Goal: Task Accomplishment & Management: Manage account settings

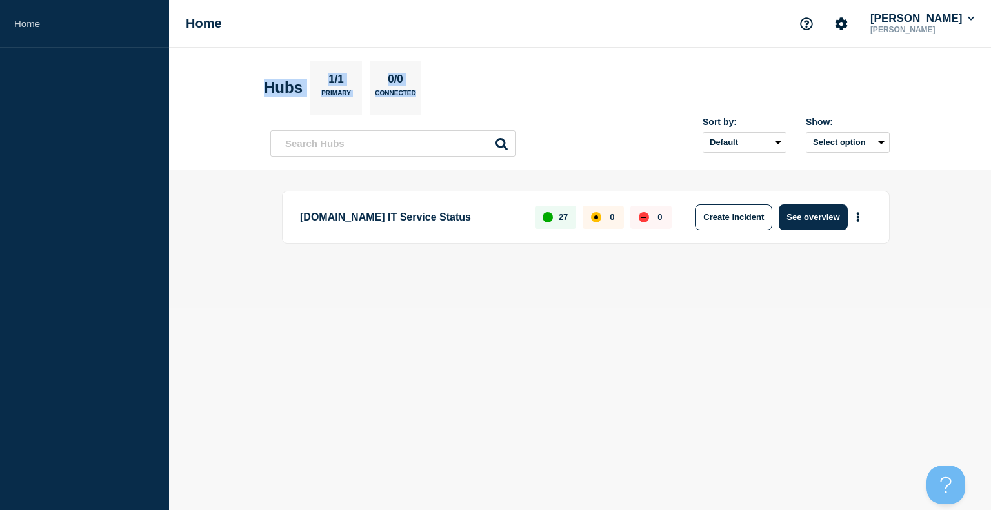
drag, startPoint x: 258, startPoint y: 83, endPoint x: 493, endPoint y: 103, distance: 235.8
click at [493, 103] on header "Hubs 1/1 Primary 0/0 Connected Sort by: Default Last added Last updated Most ac…" at bounding box center [580, 109] width 822 height 123
click at [493, 103] on section "Hubs 1/1 Primary 0/0 Connected" at bounding box center [580, 88] width 632 height 54
drag, startPoint x: 493, startPoint y: 103, endPoint x: 236, endPoint y: 74, distance: 258.5
click at [236, 74] on header "Hubs 1/1 Primary 0/0 Connected Sort by: Default Last added Last updated Most ac…" at bounding box center [580, 109] width 822 height 123
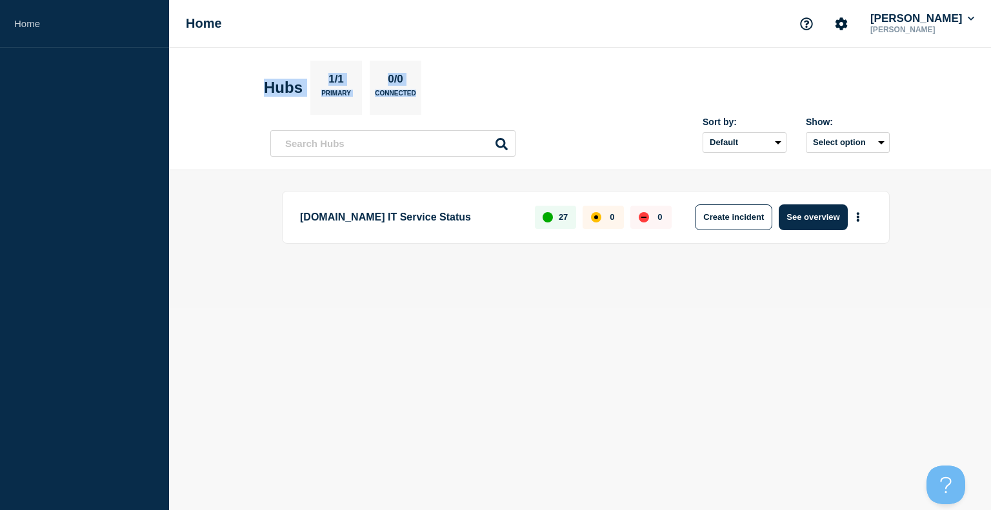
click at [236, 74] on header "Hubs 1/1 Primary 0/0 Connected Sort by: Default Last added Last updated Most ac…" at bounding box center [580, 109] width 822 height 123
click at [848, 25] on icon "Account settings" at bounding box center [841, 23] width 13 height 13
click at [425, 221] on p "[DOMAIN_NAME] IT Service Status" at bounding box center [410, 218] width 220 height 26
click at [858, 214] on icon "More actions" at bounding box center [858, 217] width 4 height 10
click at [705, 242] on div "[DOMAIN_NAME] IT Service Status 27 0 0 Create incident See overview" at bounding box center [586, 217] width 608 height 53
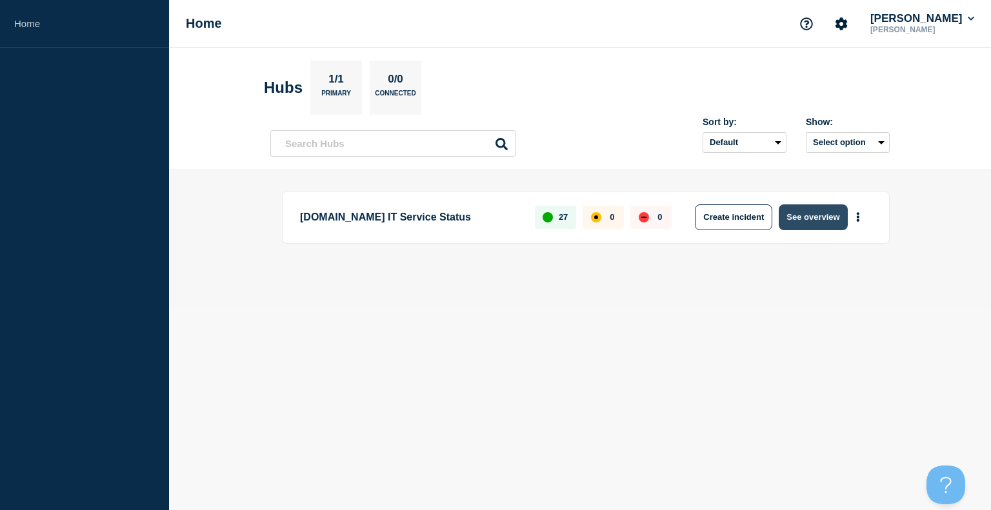
click at [820, 219] on button "See overview" at bounding box center [813, 218] width 68 height 26
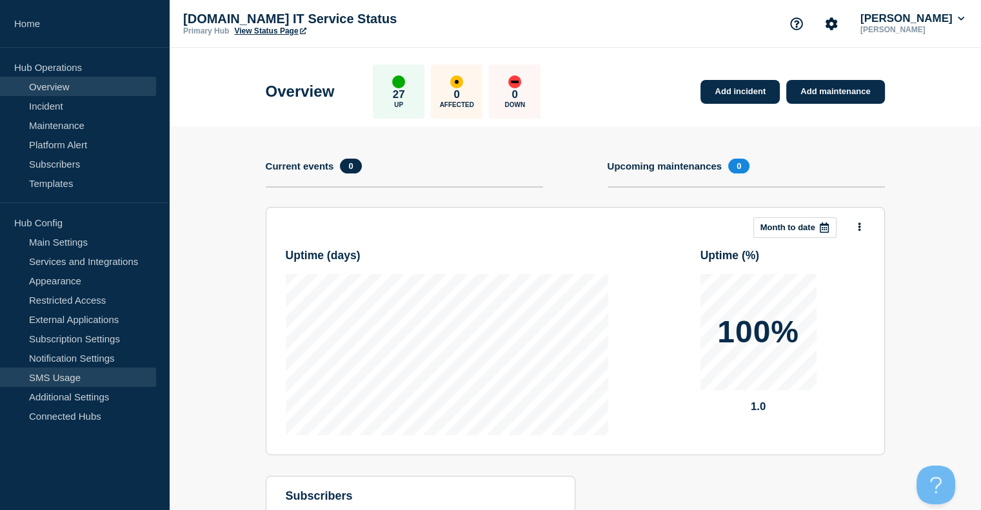
click at [75, 376] on link "SMS Usage" at bounding box center [78, 377] width 156 height 19
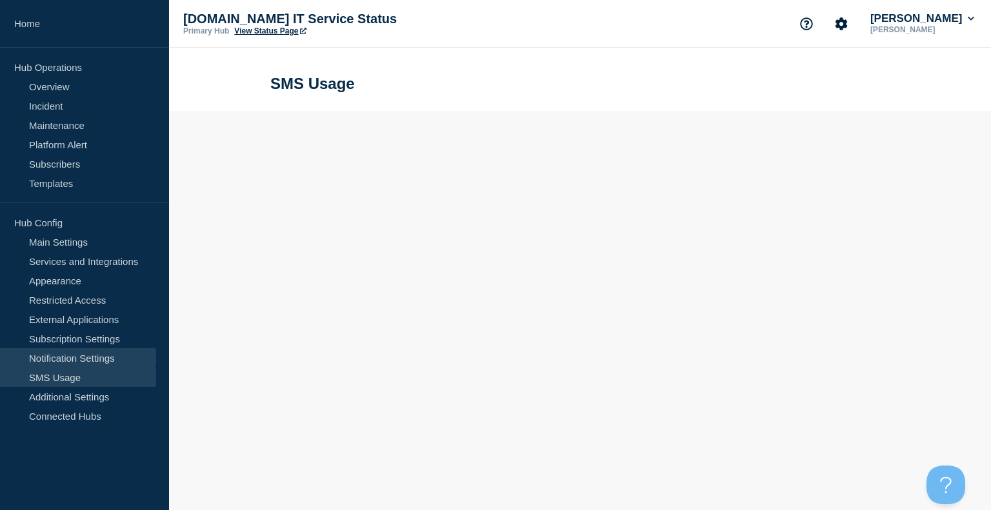
click at [83, 356] on link "Notification Settings" at bounding box center [78, 357] width 156 height 19
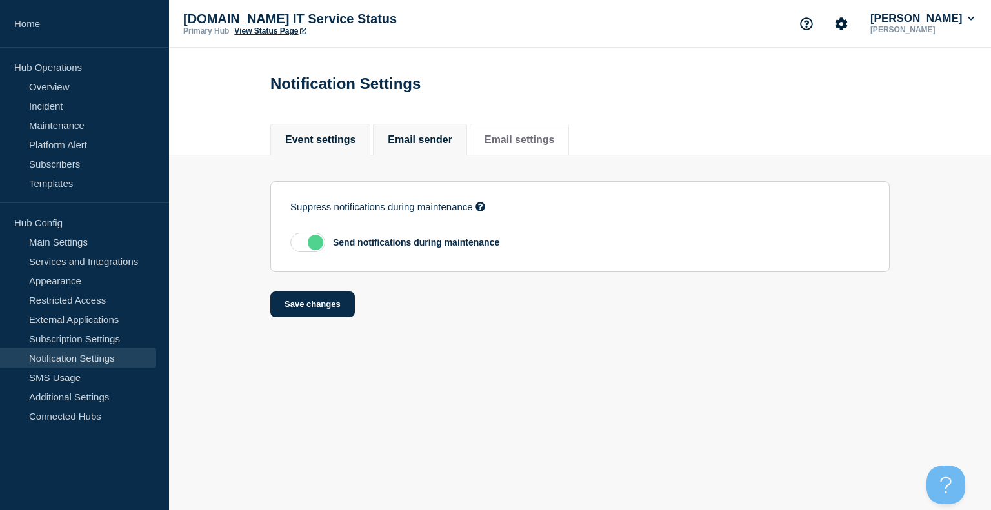
click at [437, 136] on button "Email sender" at bounding box center [420, 140] width 65 height 12
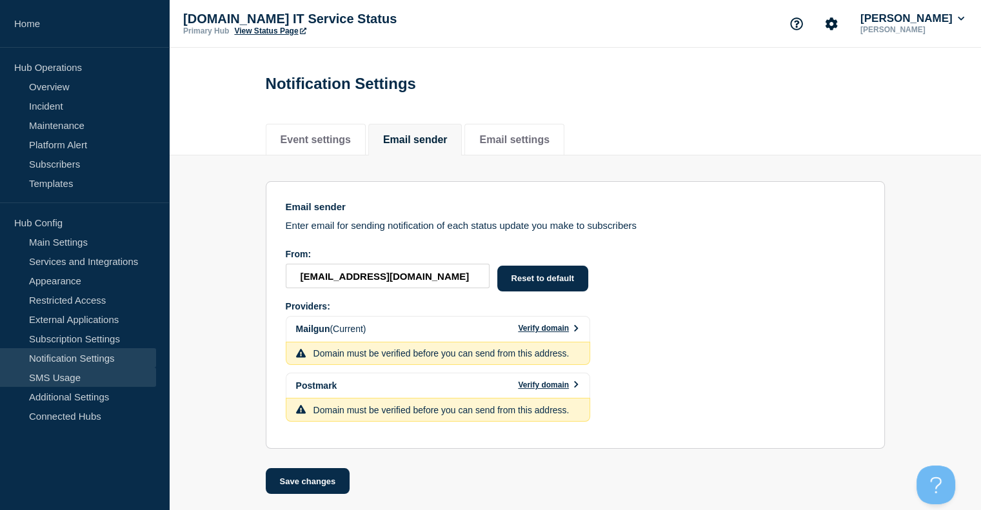
click at [66, 374] on link "SMS Usage" at bounding box center [78, 377] width 156 height 19
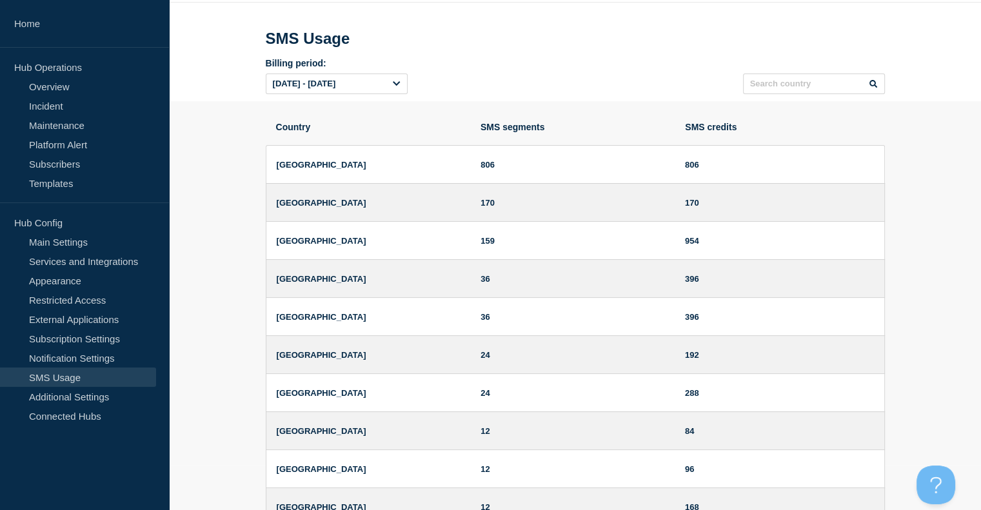
scroll to position [52, 0]
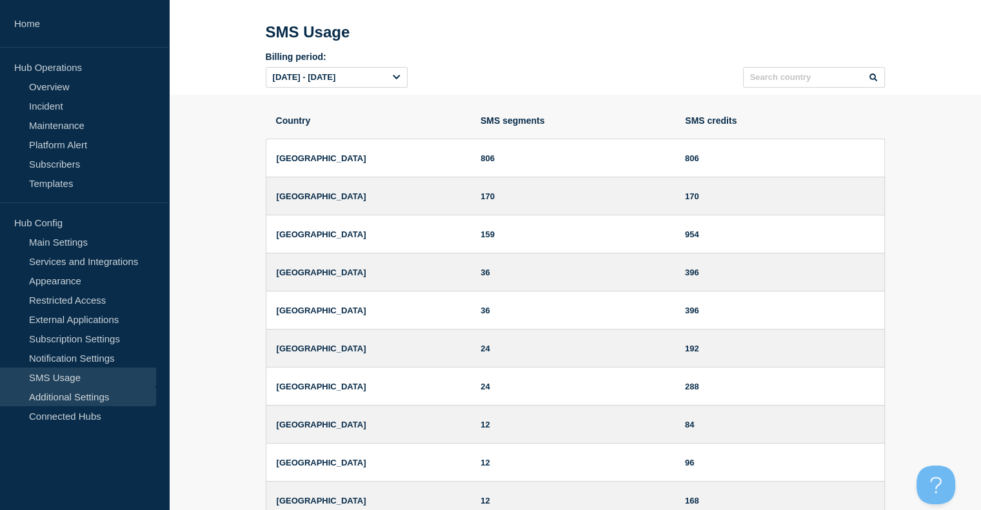
click at [80, 391] on link "Additional Settings" at bounding box center [78, 396] width 156 height 19
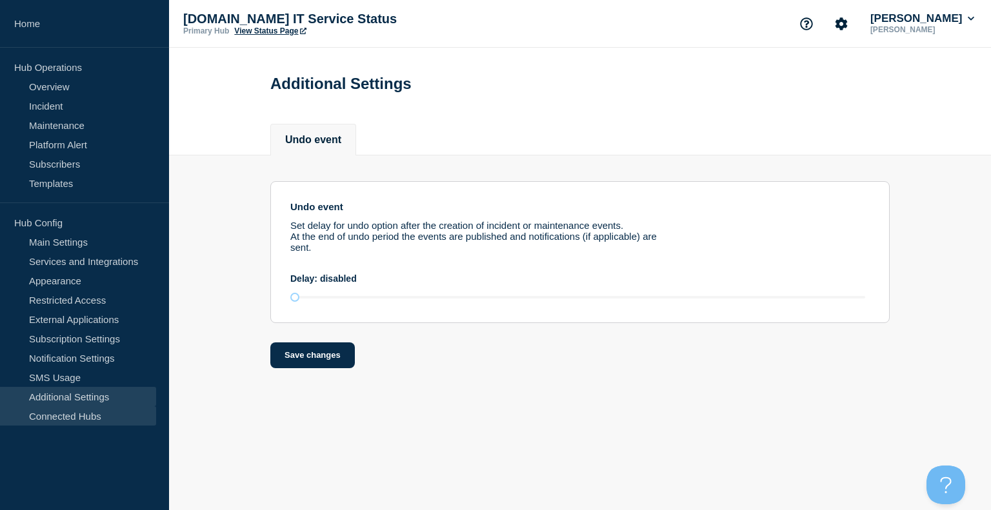
click at [84, 417] on link "Connected Hubs" at bounding box center [78, 416] width 156 height 19
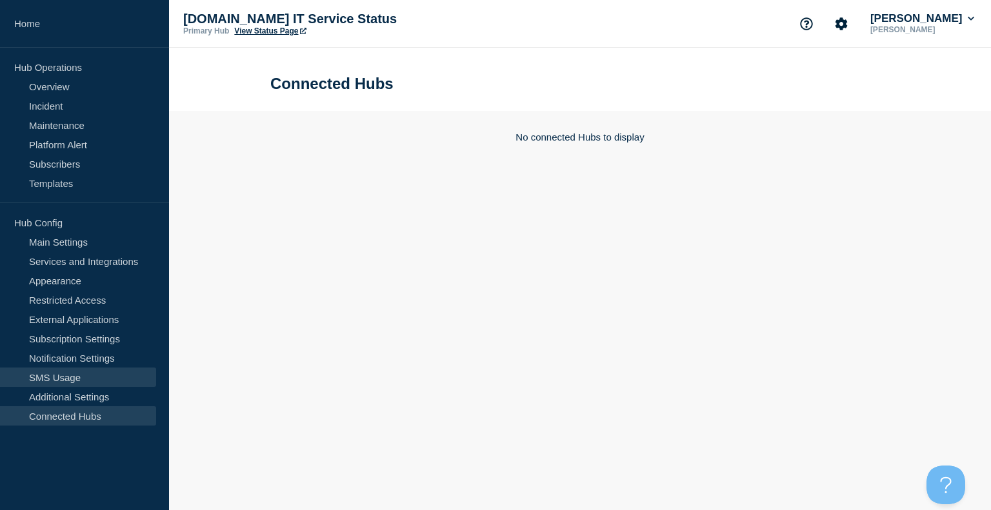
click at [75, 375] on link "SMS Usage" at bounding box center [78, 377] width 156 height 19
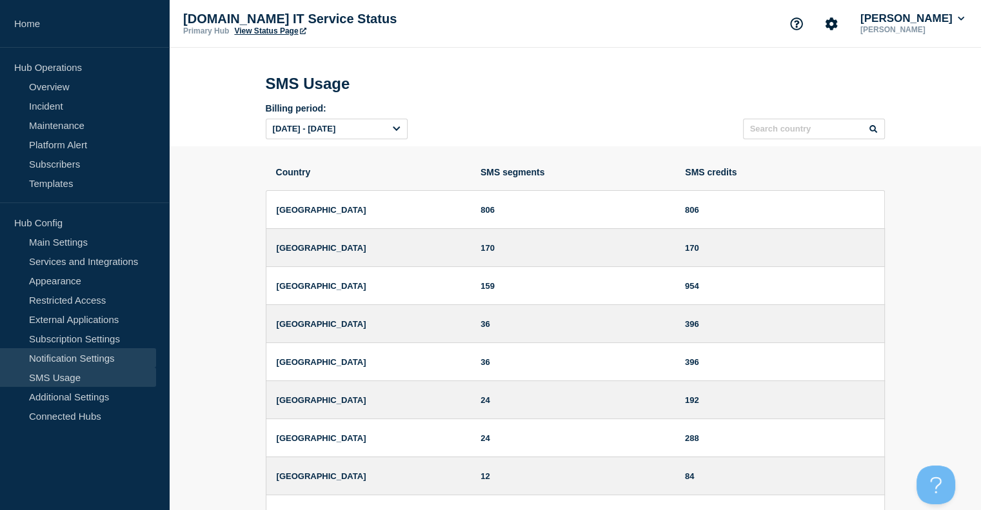
click at [66, 350] on link "Notification Settings" at bounding box center [78, 357] width 156 height 19
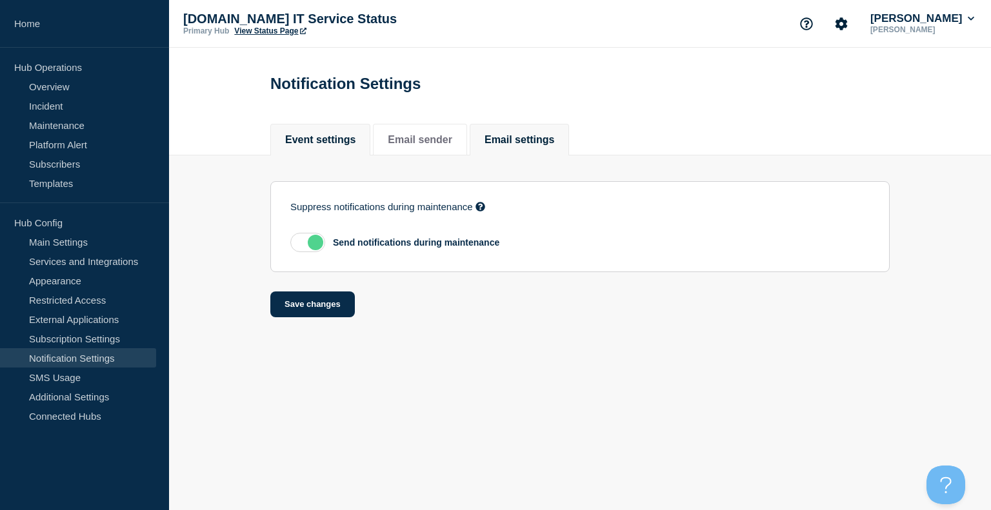
click at [544, 140] on button "Email settings" at bounding box center [520, 140] width 70 height 12
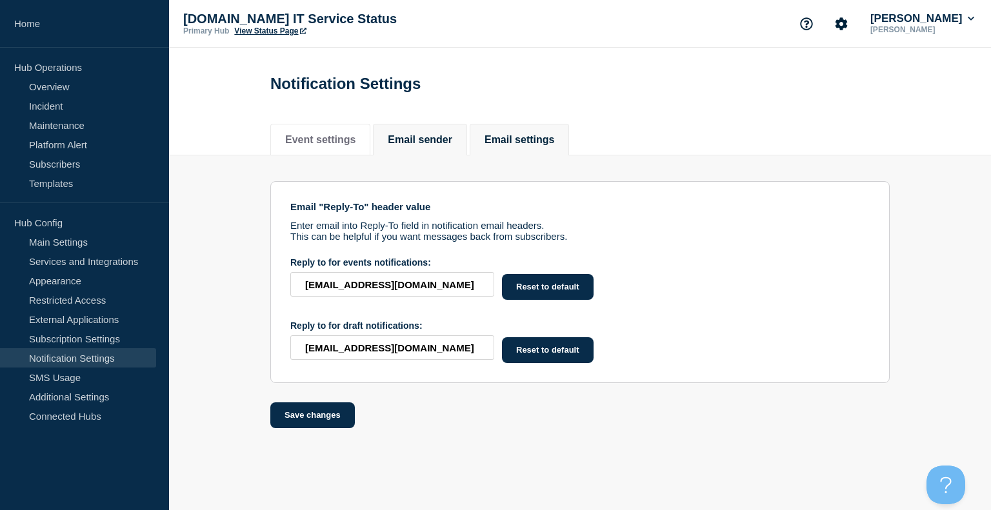
click at [436, 141] on button "Email sender" at bounding box center [420, 140] width 65 height 12
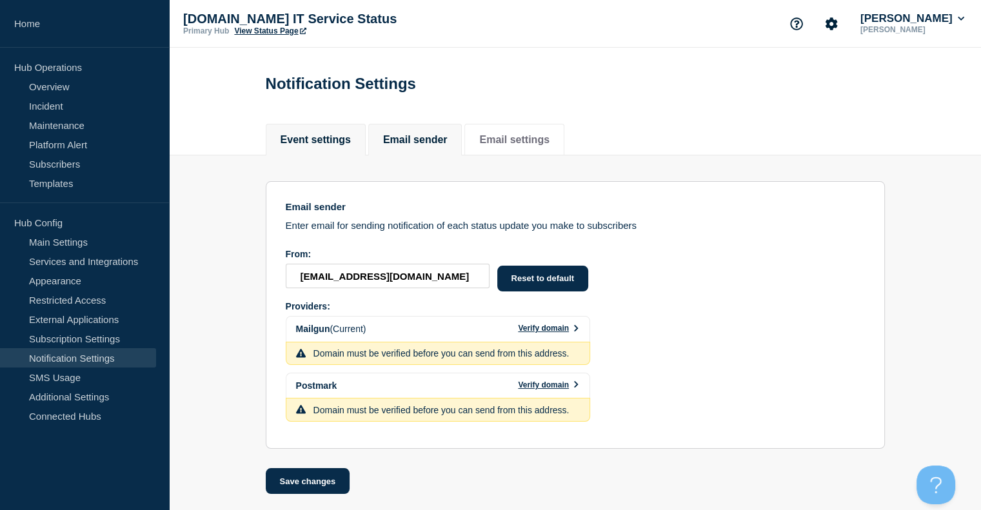
click at [316, 145] on button "Event settings" at bounding box center [316, 140] width 70 height 12
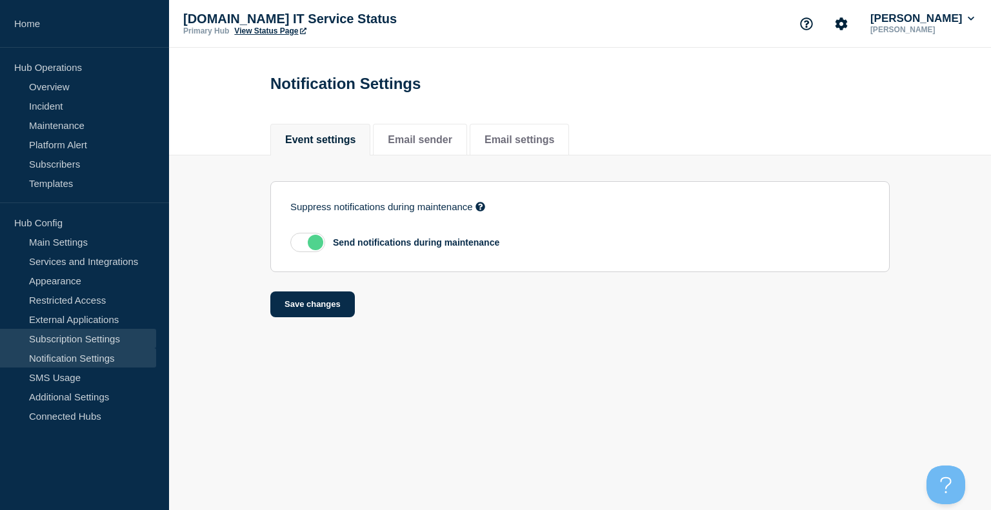
click at [75, 336] on link "Subscription Settings" at bounding box center [78, 338] width 156 height 19
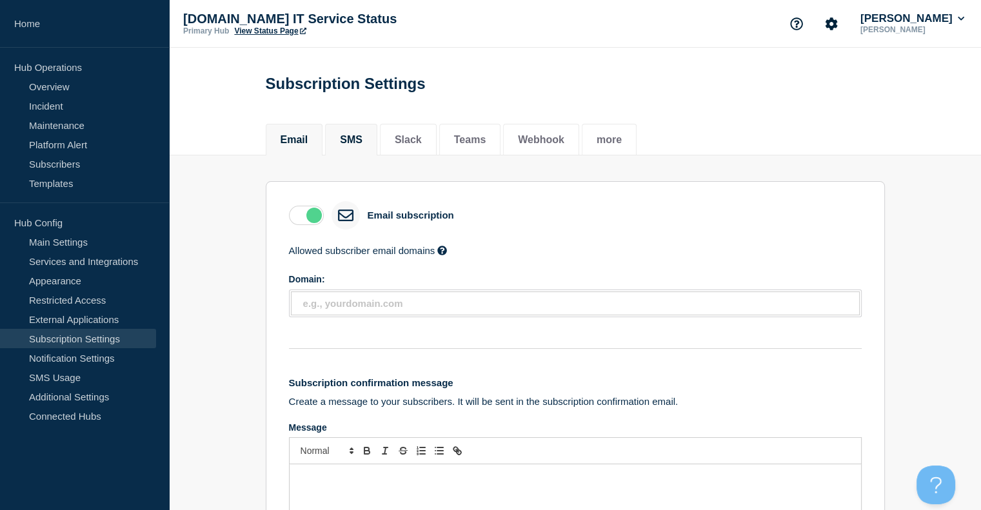
click at [345, 140] on button "SMS" at bounding box center [351, 140] width 23 height 12
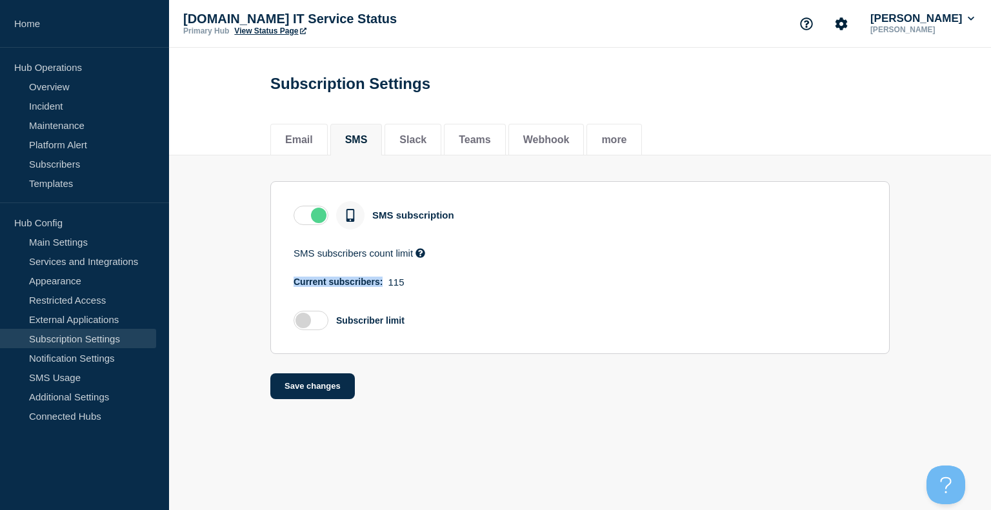
drag, startPoint x: 285, startPoint y: 286, endPoint x: 424, endPoint y: 287, distance: 139.4
click at [424, 287] on section "SMS subscription SMS subscribers count limit You can enable upper limit on SMS …" at bounding box center [579, 267] width 619 height 173
click at [424, 287] on div "Current subscribers: 115" at bounding box center [580, 282] width 573 height 11
click at [313, 142] on button "Email" at bounding box center [299, 140] width 28 height 12
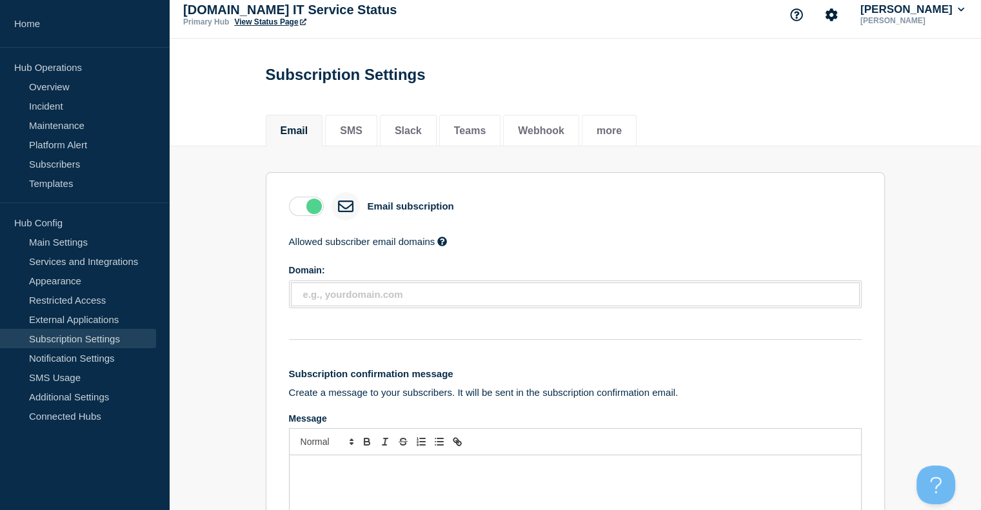
scroll to position [8, 0]
click at [422, 136] on button "Slack" at bounding box center [408, 132] width 27 height 12
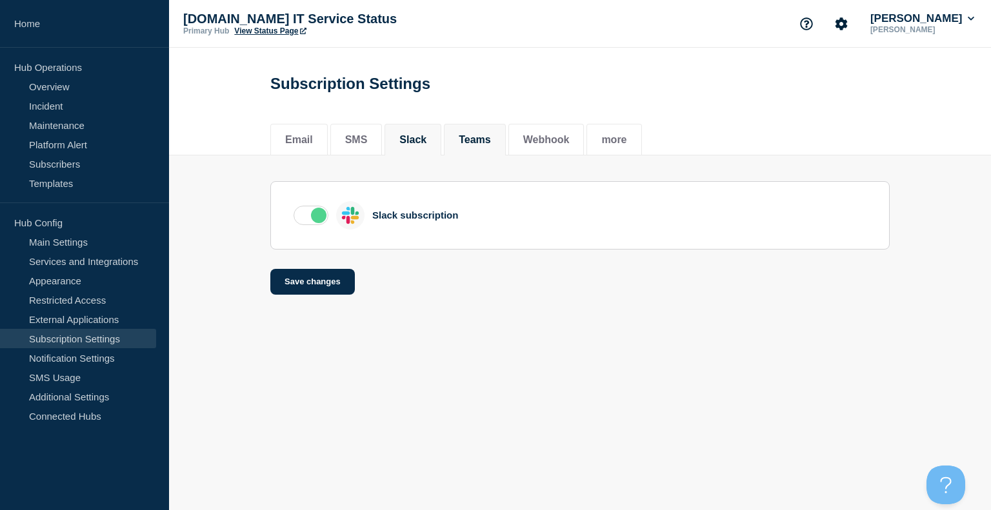
click at [488, 150] on li "Teams" at bounding box center [475, 140] width 62 height 32
click at [566, 142] on button "Webhook" at bounding box center [546, 140] width 46 height 12
click at [627, 139] on button "more" at bounding box center [613, 140] width 25 height 12
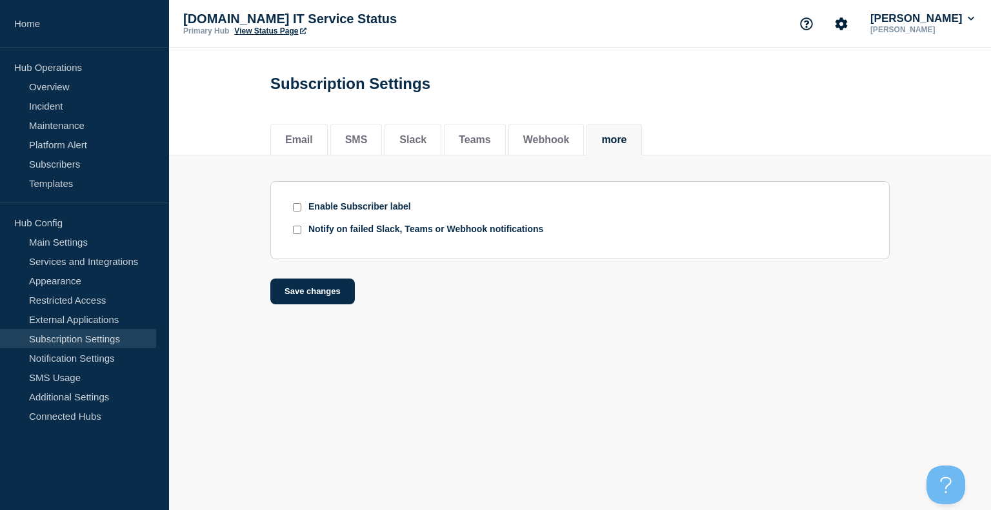
click at [88, 330] on link "Subscription Settings" at bounding box center [78, 338] width 156 height 19
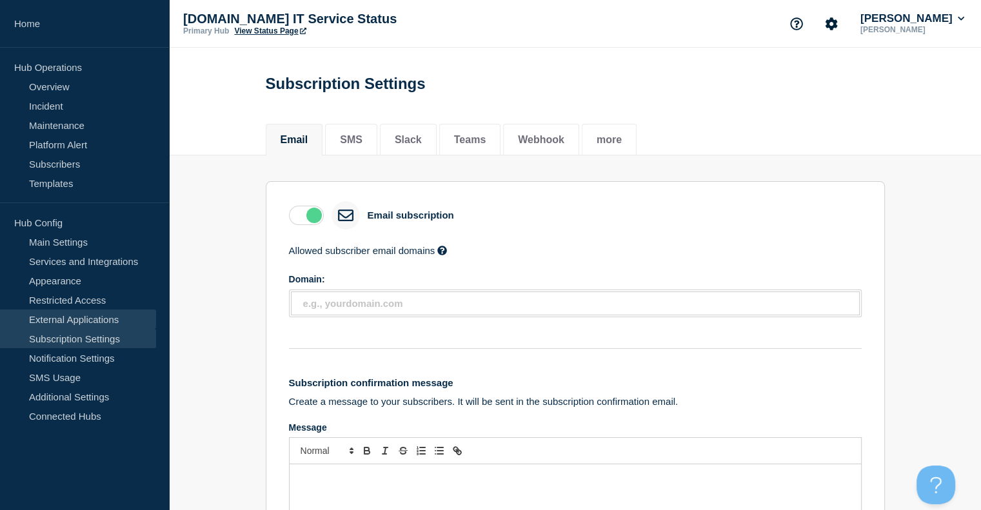
click at [71, 325] on link "External Applications" at bounding box center [78, 319] width 156 height 19
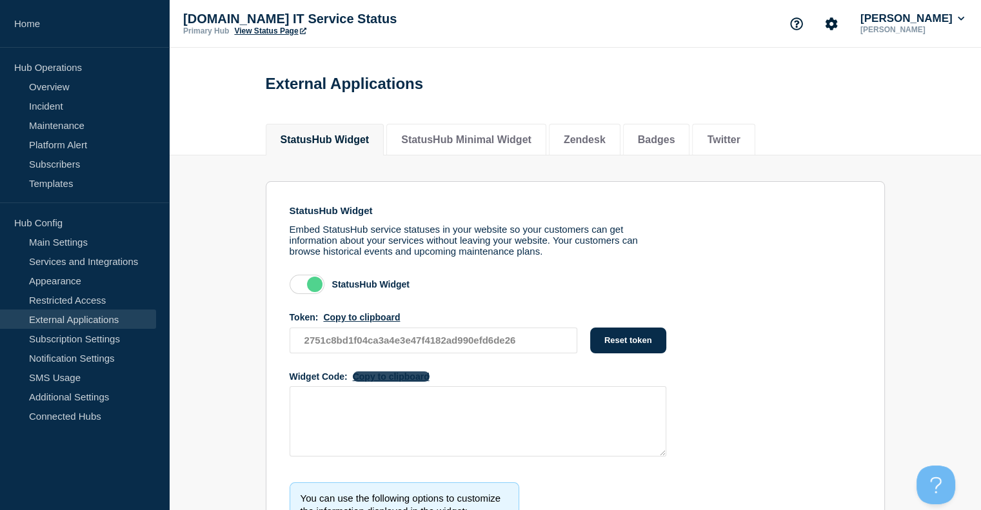
click at [375, 379] on button "Copy to clipboard" at bounding box center [391, 377] width 77 height 10
click at [260, 199] on section "StatusHub Widget Embed StatusHub service statuses in your website so your custo…" at bounding box center [575, 441] width 812 height 570
click at [485, 136] on button "StatusHub Minimal Widget" at bounding box center [466, 140] width 130 height 12
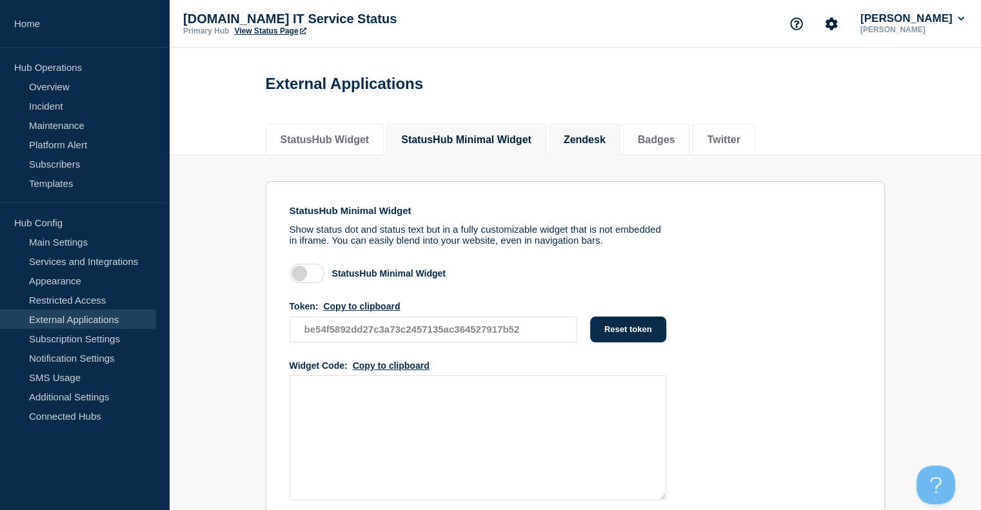
click at [591, 140] on li "Zendesk" at bounding box center [585, 140] width 72 height 32
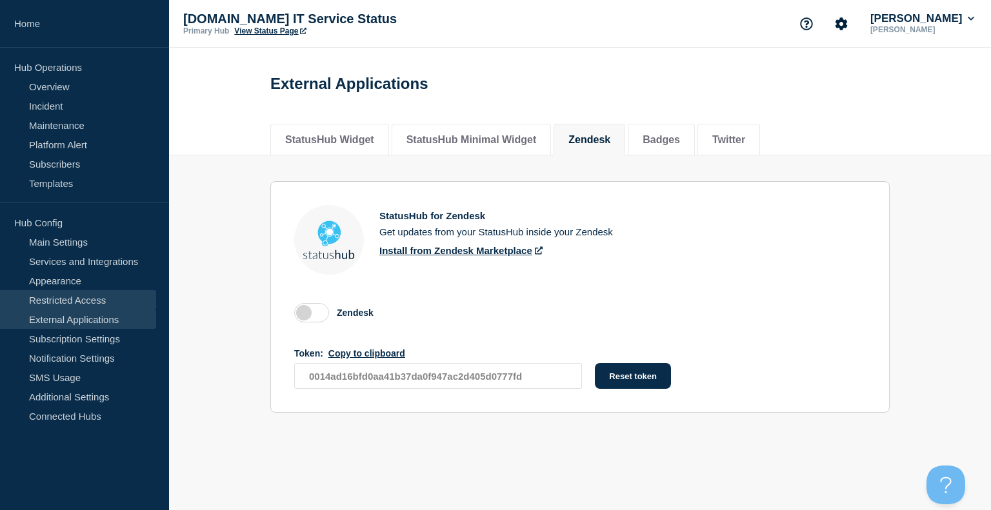
click at [25, 292] on link "Restricted Access" at bounding box center [78, 299] width 156 height 19
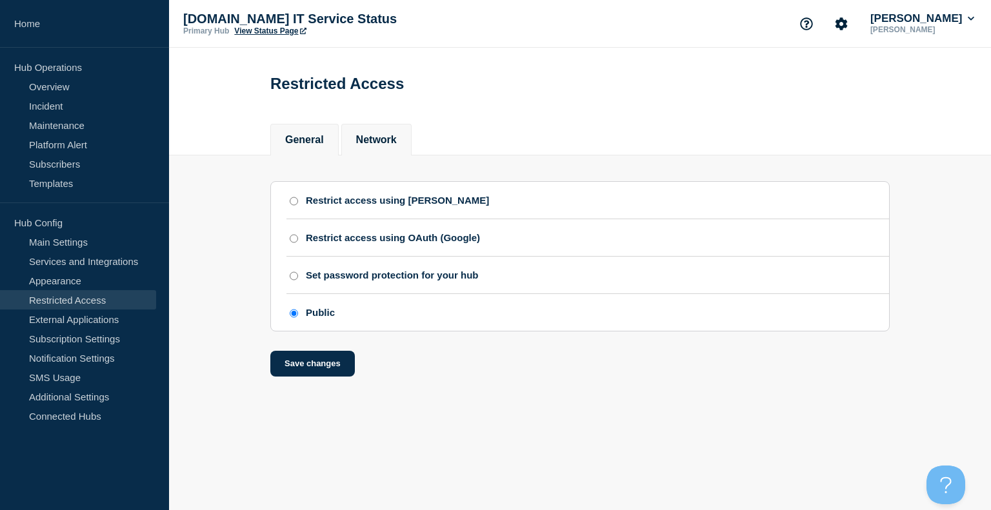
click at [365, 141] on button "Network" at bounding box center [376, 140] width 41 height 12
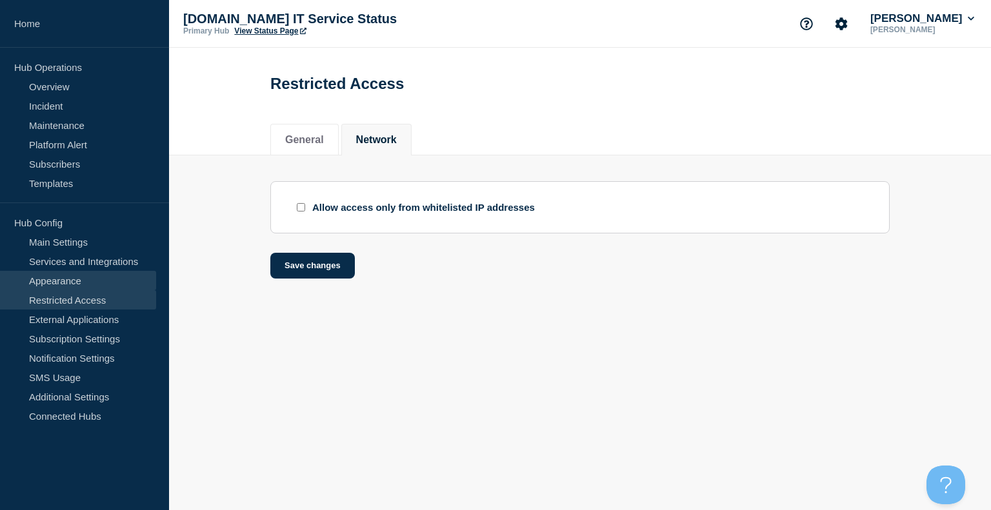
click at [104, 286] on link "Appearance" at bounding box center [78, 280] width 156 height 19
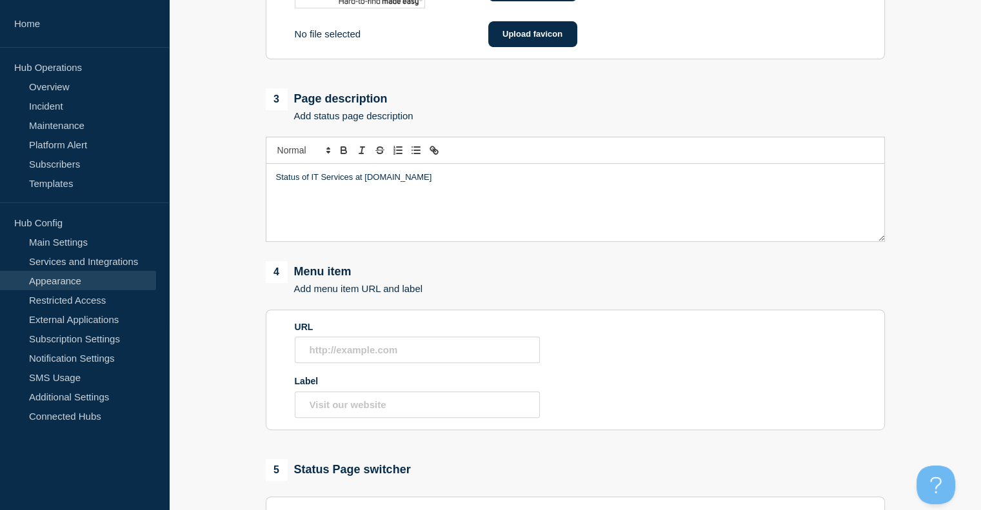
scroll to position [447, 0]
click at [217, 280] on main "1 Background theme Choose background theme to appear at the top of your status …" at bounding box center [575, 206] width 812 height 930
click at [253, 297] on main "1 Background theme Choose background theme to appear at the top of your status …" at bounding box center [575, 206] width 812 height 930
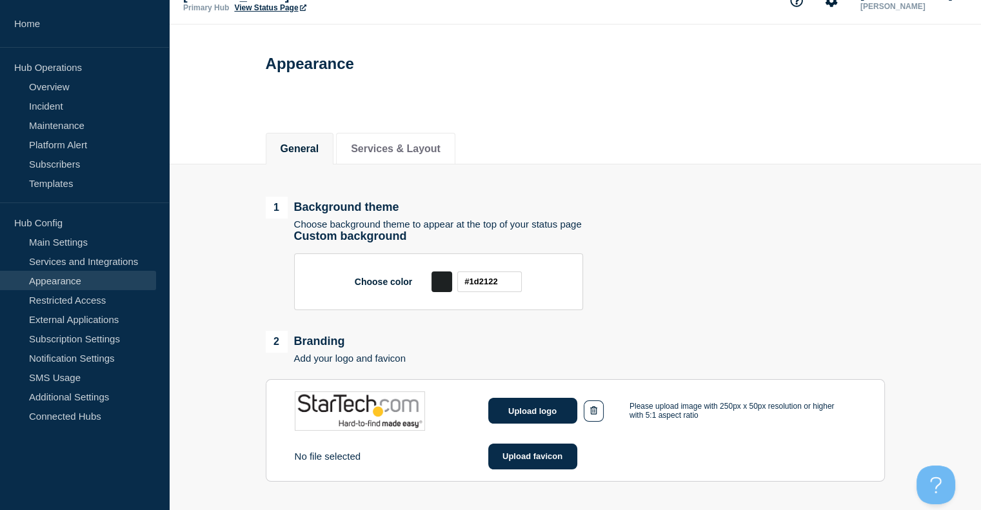
scroll to position [0, 0]
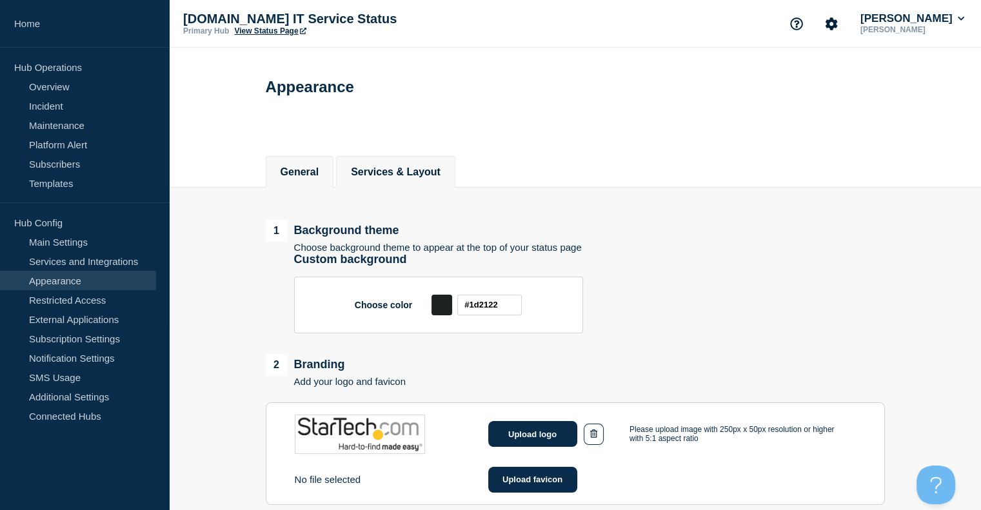
click at [384, 188] on li "Services & Layout" at bounding box center [395, 172] width 119 height 32
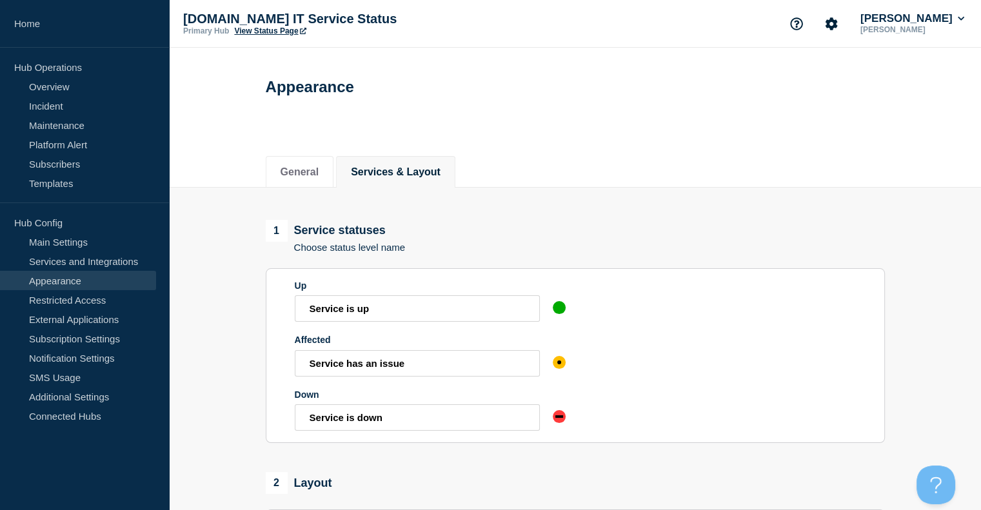
click at [383, 186] on li "Services & Layout" at bounding box center [395, 172] width 119 height 32
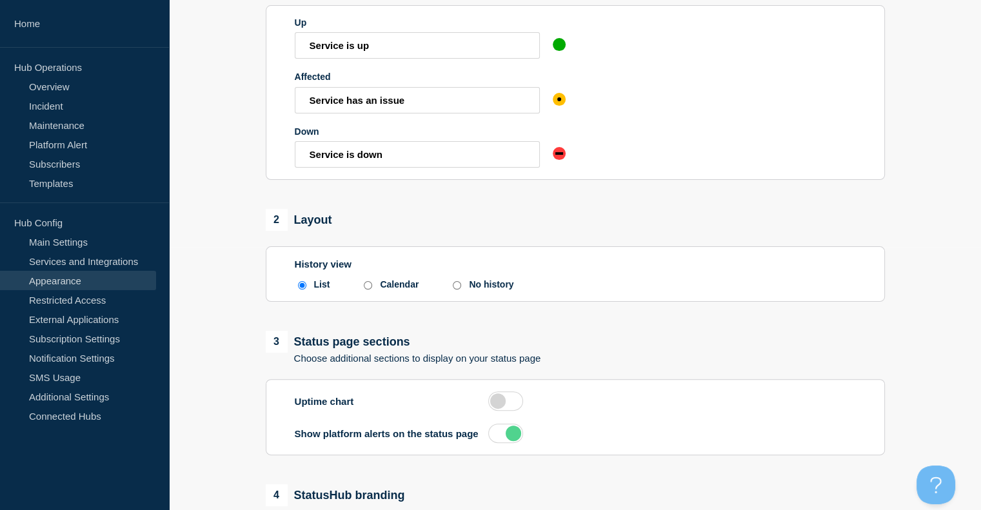
scroll to position [437, 0]
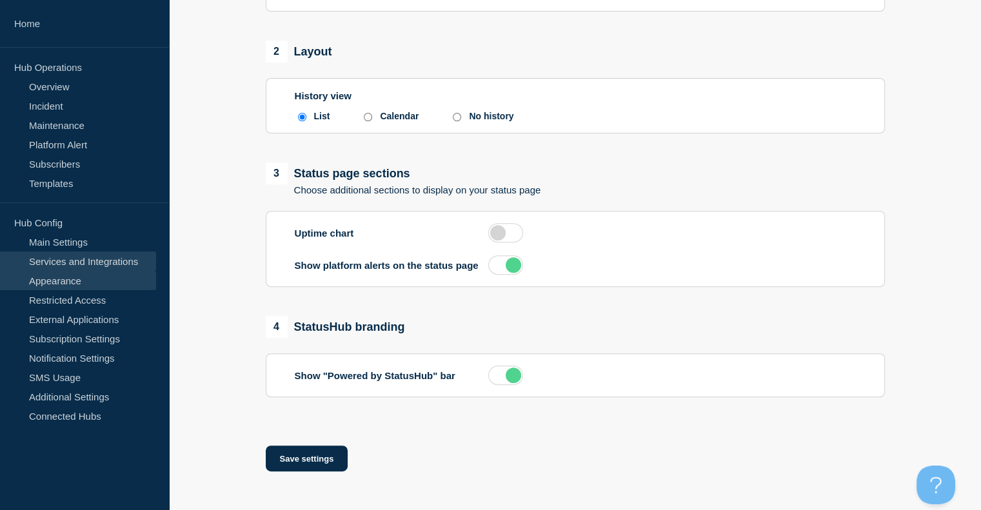
click at [84, 257] on link "Services and Integrations" at bounding box center [78, 261] width 156 height 19
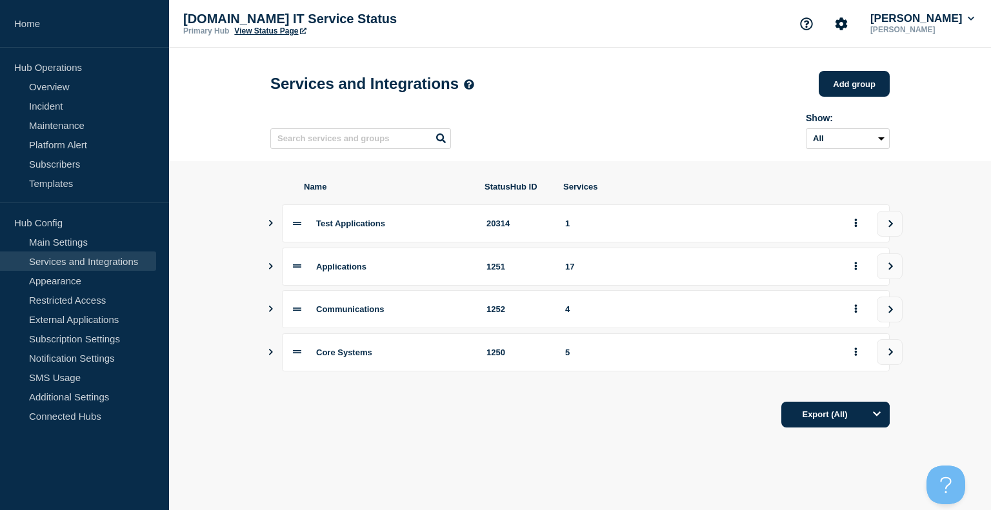
click at [222, 185] on section "Name StatusHub ID Services Test Applications 20314 1 Applications 1251 17 Commu…" at bounding box center [580, 304] width 822 height 287
click at [270, 270] on icon "Show services" at bounding box center [271, 266] width 4 height 6
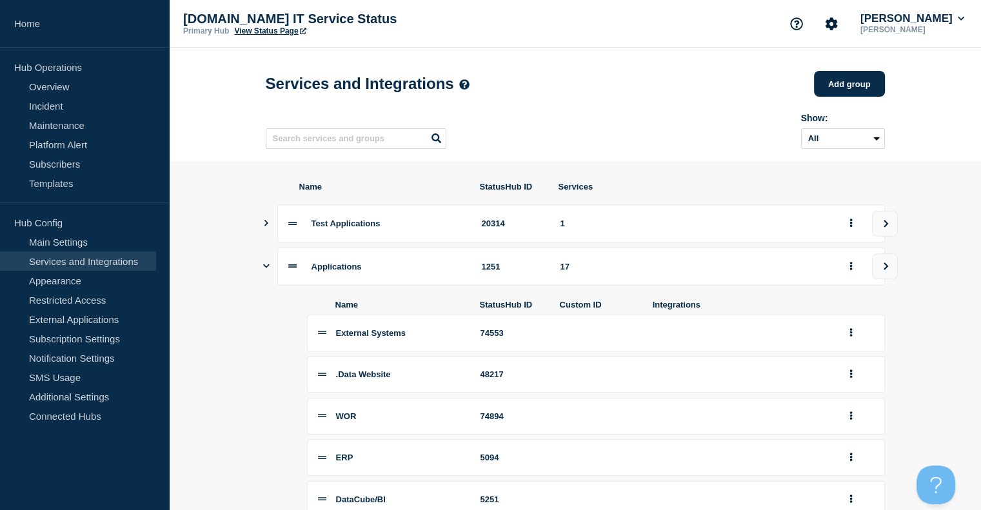
click at [263, 270] on icon "Show services" at bounding box center [266, 266] width 6 height 8
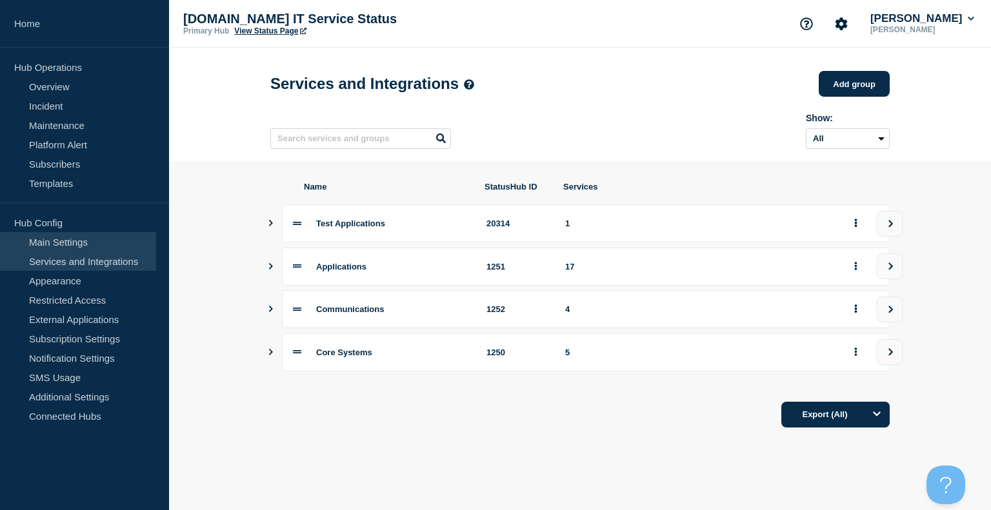
click at [91, 237] on link "Main Settings" at bounding box center [78, 241] width 156 height 19
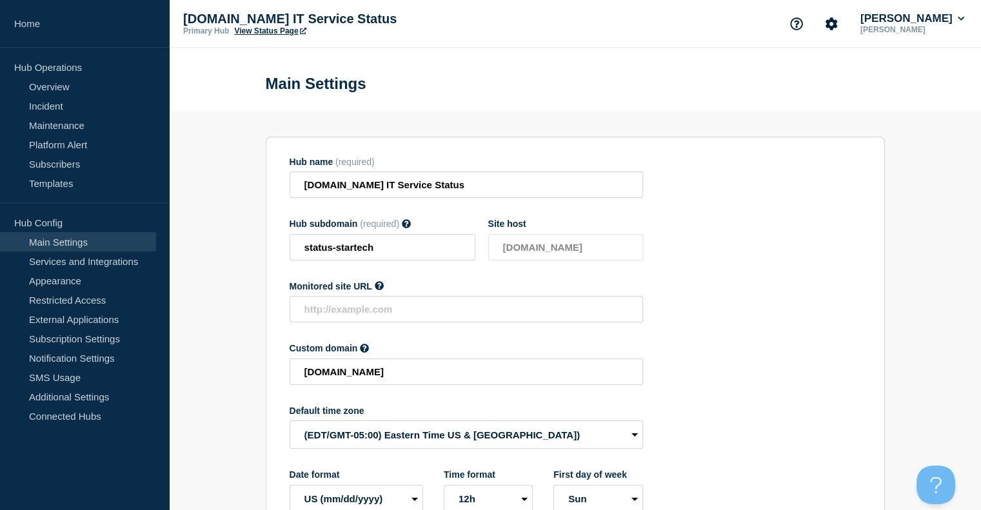
click at [276, 153] on section "Hub name (required) [DOMAIN_NAME] IT Service Status Hub subdomain (required) Mu…" at bounding box center [575, 335] width 619 height 397
click at [36, 163] on link "Subscribers" at bounding box center [78, 163] width 156 height 19
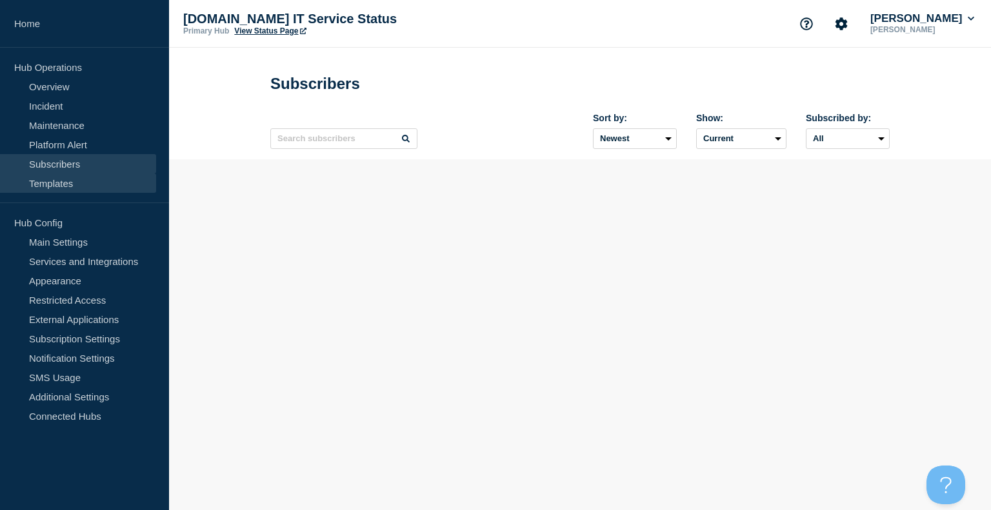
click at [57, 179] on link "Templates" at bounding box center [78, 183] width 156 height 19
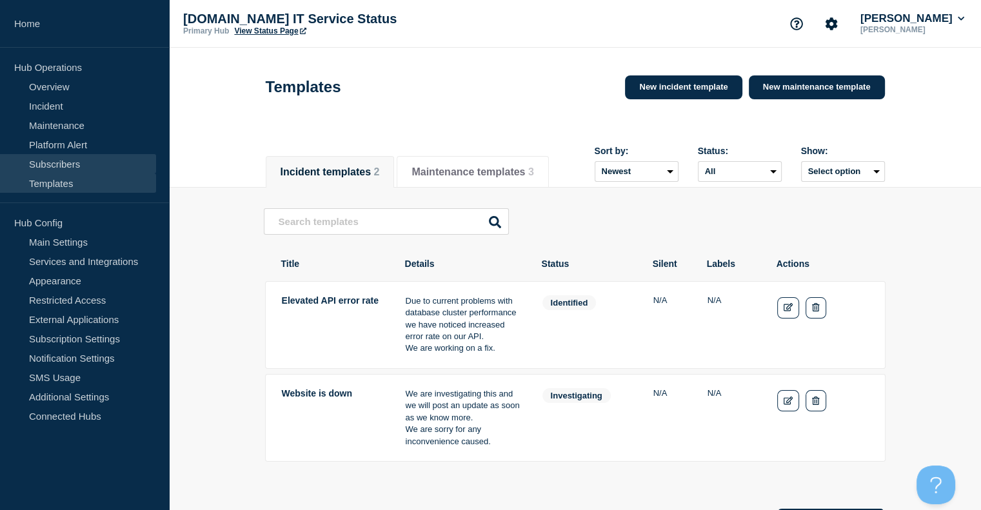
click at [67, 159] on link "Subscribers" at bounding box center [78, 163] width 156 height 19
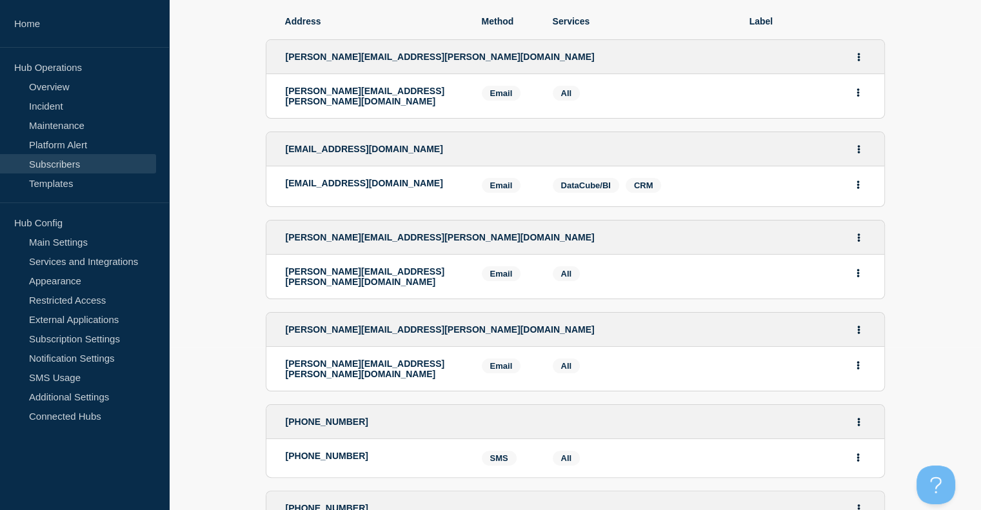
scroll to position [167, 0]
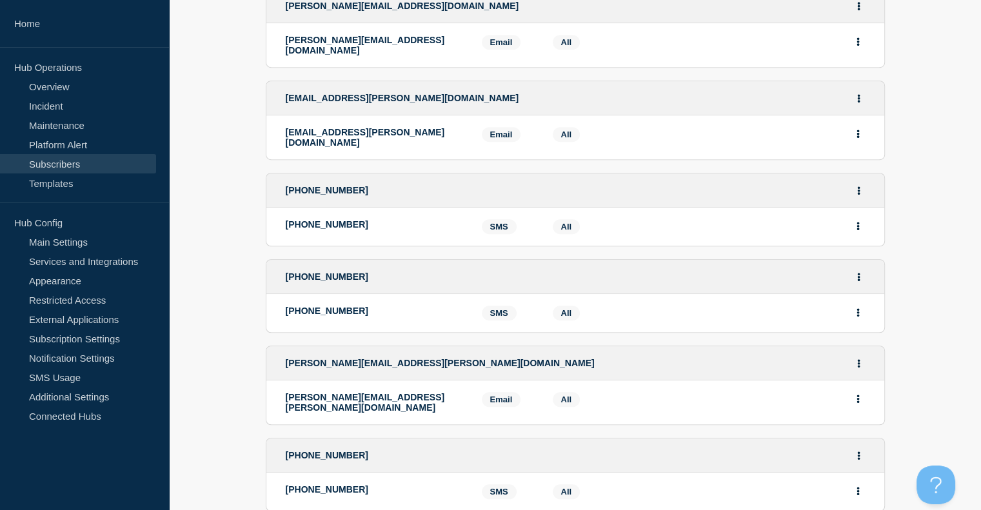
scroll to position [857, 0]
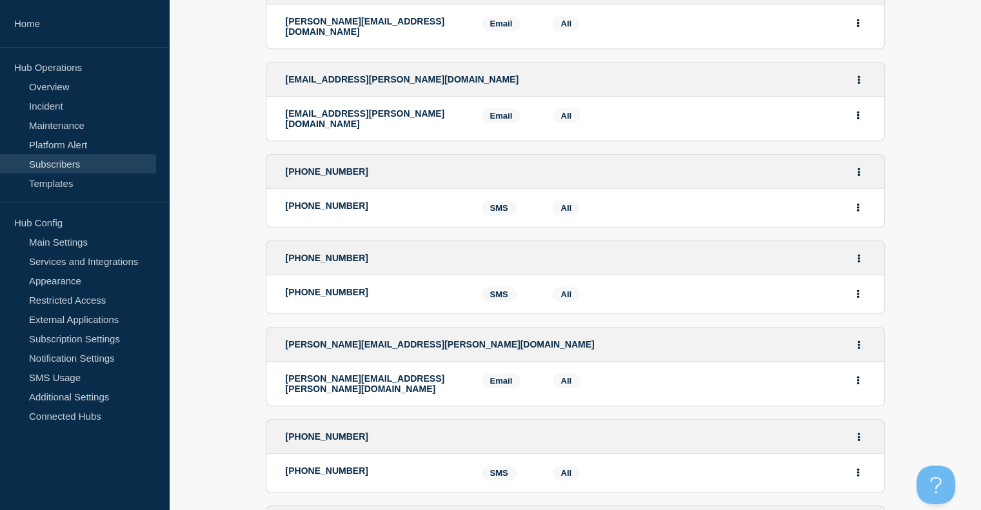
click at [254, 297] on section "Address Method Services Label [PERSON_NAME][EMAIL_ADDRESS][PERSON_NAME][DOMAIN_…" at bounding box center [575, 511] width 812 height 2419
click at [54, 94] on link "Overview" at bounding box center [78, 86] width 156 height 19
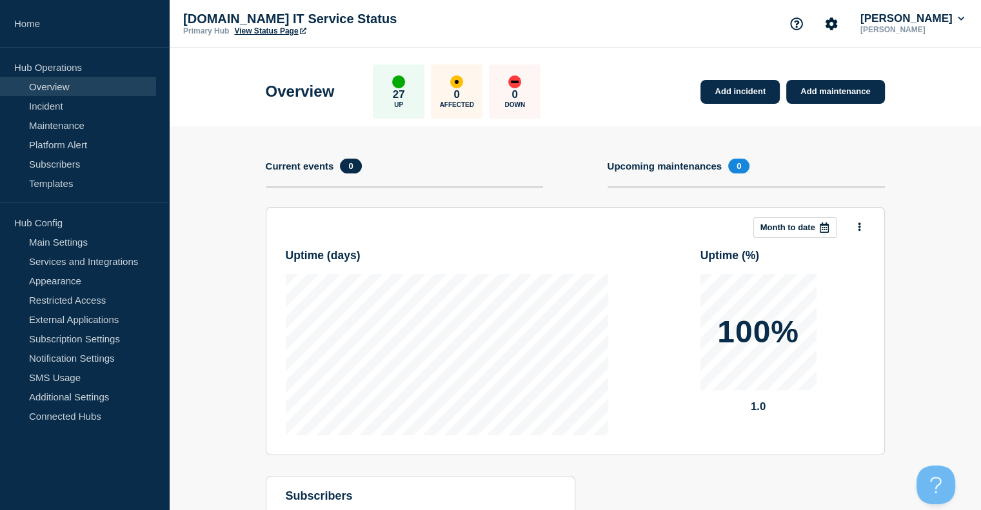
click at [924, 25] on p "[PERSON_NAME]" at bounding box center [912, 29] width 109 height 9
click at [914, 20] on button "[PERSON_NAME]" at bounding box center [912, 18] width 109 height 13
click at [498, 141] on div "Add incident Add maintenance Current events 0 Upcoming maintenances 0 This mont…" at bounding box center [575, 364] width 619 height 476
click at [954, 12] on button "[PERSON_NAME]" at bounding box center [912, 18] width 109 height 13
click at [921, 137] on link "Security" at bounding box center [917, 139] width 35 height 11
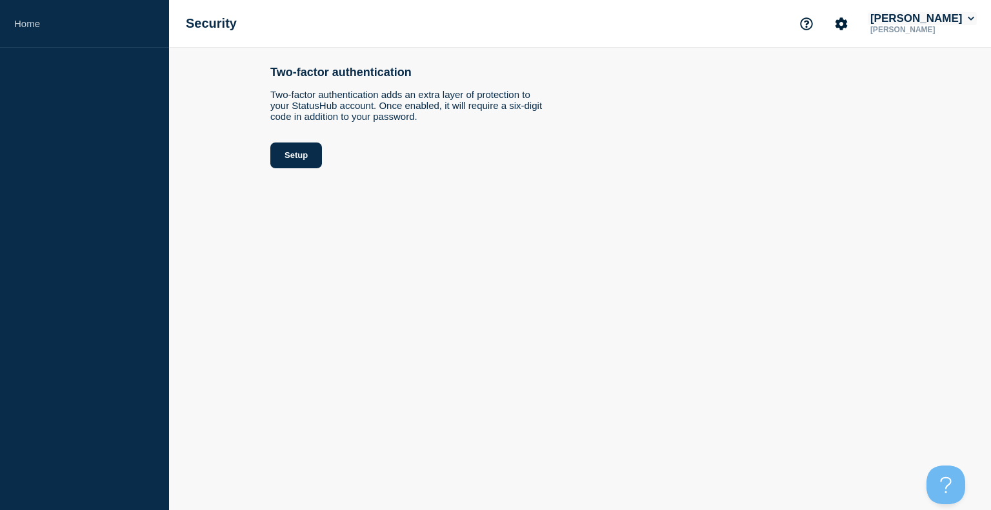
click at [964, 17] on button "[PERSON_NAME]" at bounding box center [922, 18] width 109 height 13
click at [927, 128] on link "User settings" at bounding box center [938, 122] width 57 height 11
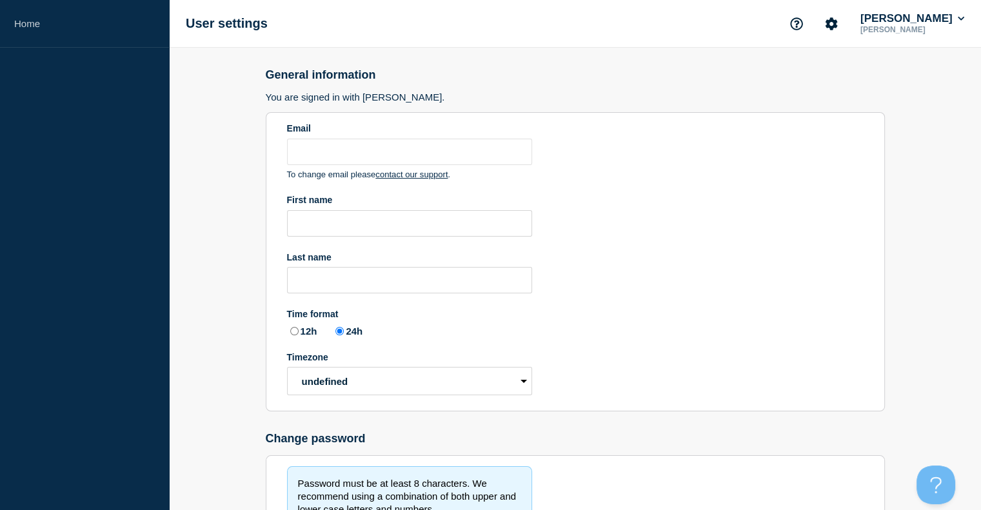
type input "[PERSON_NAME][EMAIL_ADDRESS][PERSON_NAME][DOMAIN_NAME]"
type input "[PERSON_NAME]"
radio input "true"
select select "hub"
